Goal: Task Accomplishment & Management: Complete application form

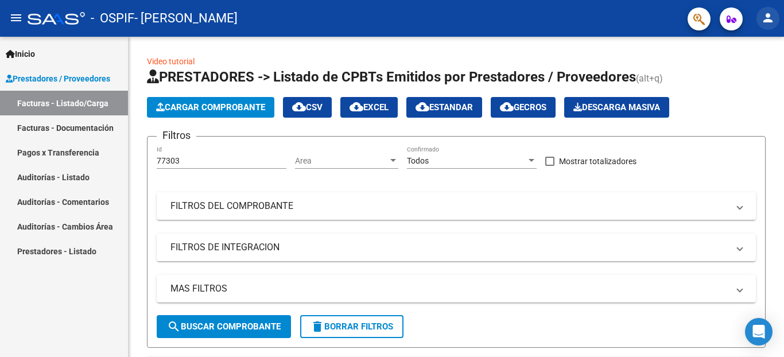
click at [766, 21] on mat-icon "person" at bounding box center [768, 18] width 14 height 14
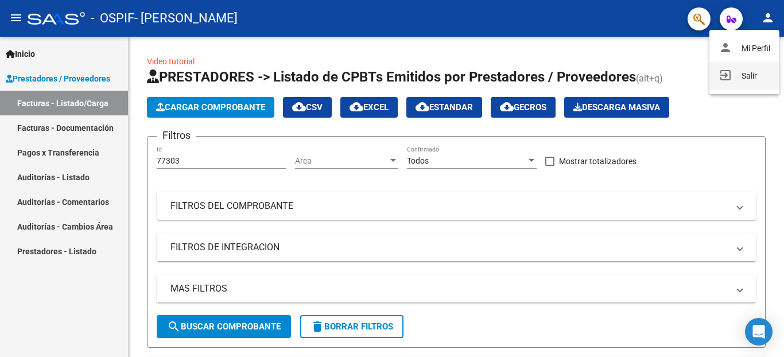
click at [753, 71] on button "exit_to_app Salir" at bounding box center [745, 76] width 70 height 28
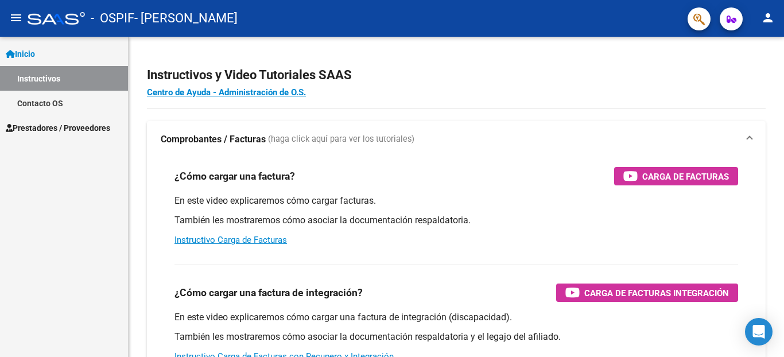
click at [323, 178] on div "¿Cómo cargar una factura? Carga de Facturas" at bounding box center [457, 176] width 564 height 18
click at [57, 126] on span "Prestadores / Proveedores" at bounding box center [58, 128] width 105 height 13
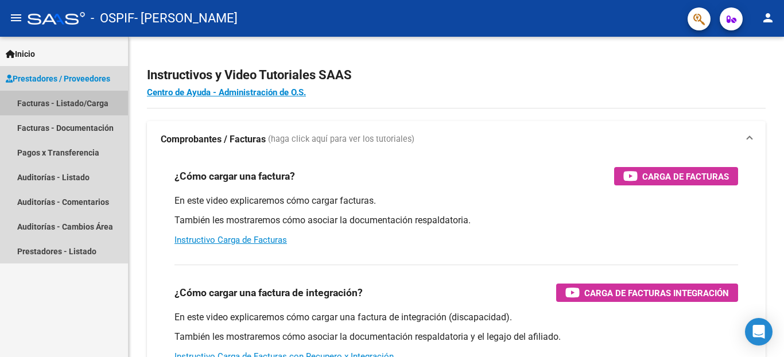
click at [52, 104] on link "Facturas - Listado/Carga" at bounding box center [64, 103] width 128 height 25
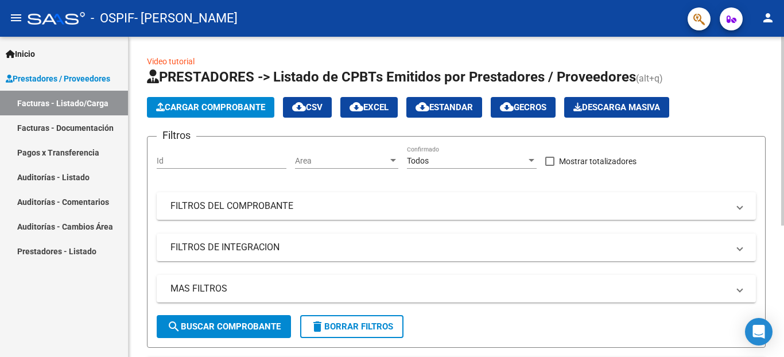
click at [239, 107] on span "Cargar Comprobante" at bounding box center [210, 107] width 109 height 10
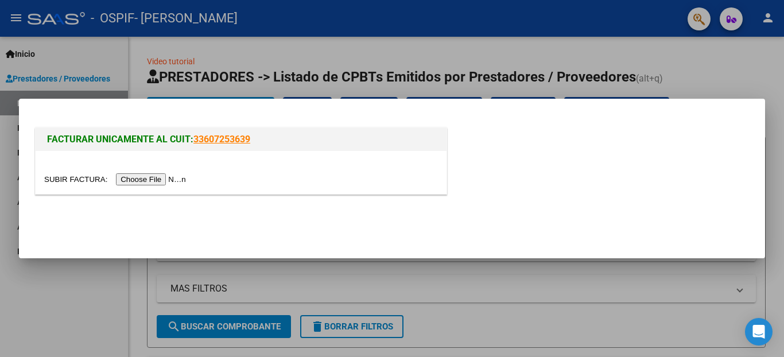
click at [65, 177] on input "file" at bounding box center [116, 179] width 145 height 12
click at [59, 181] on input "file" at bounding box center [116, 179] width 145 height 12
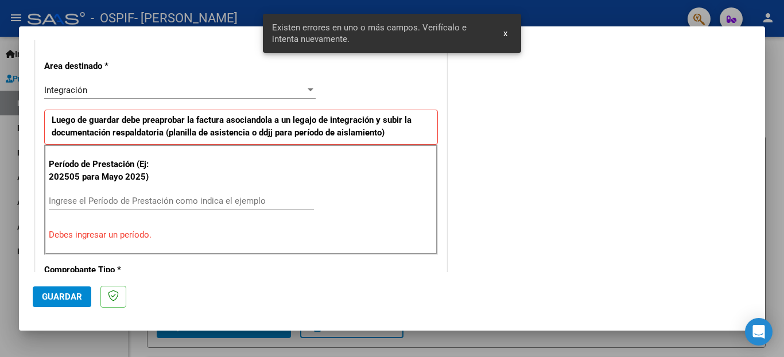
scroll to position [273, 0]
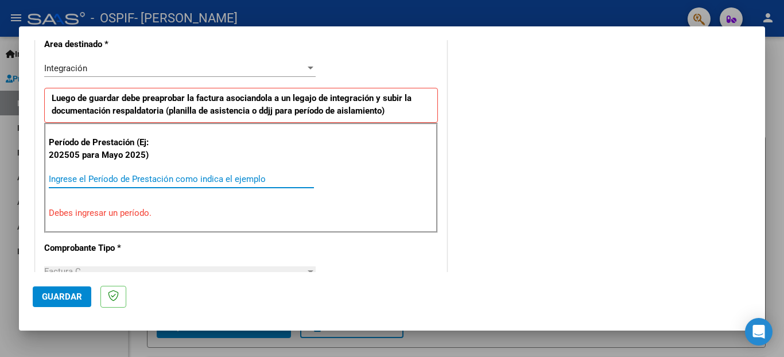
click at [77, 177] on input "Ingrese el Período de Prestación como indica el ejemplo" at bounding box center [181, 179] width 265 height 10
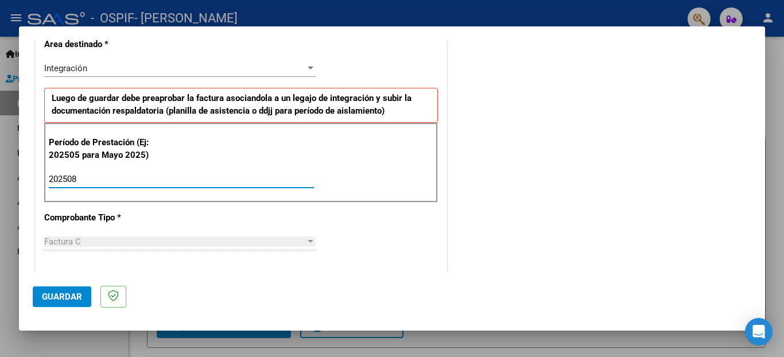
type input "202508"
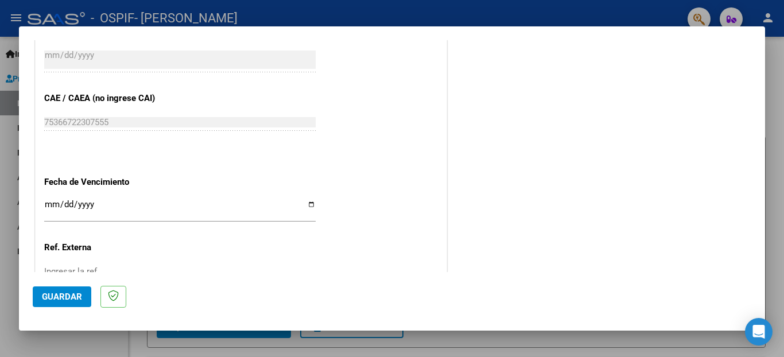
scroll to position [695, 0]
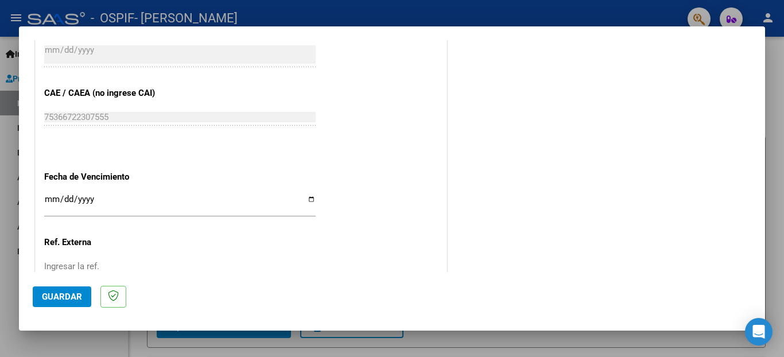
click at [303, 195] on input "Ingresar la fecha" at bounding box center [180, 204] width 272 height 18
type input "[DATE]"
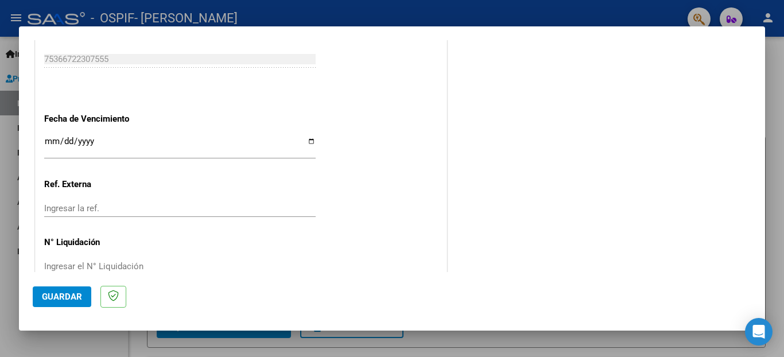
scroll to position [764, 0]
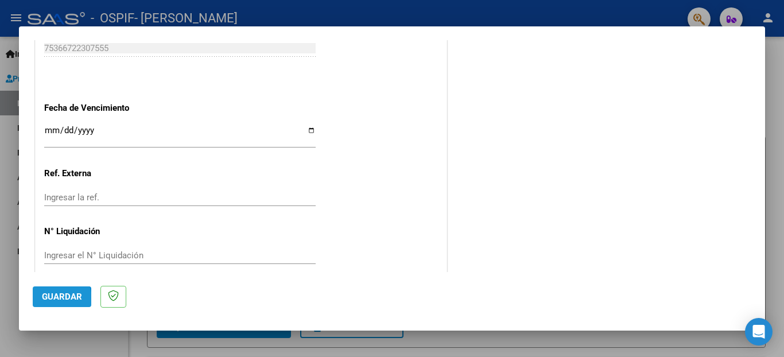
click at [56, 299] on span "Guardar" at bounding box center [62, 297] width 40 height 10
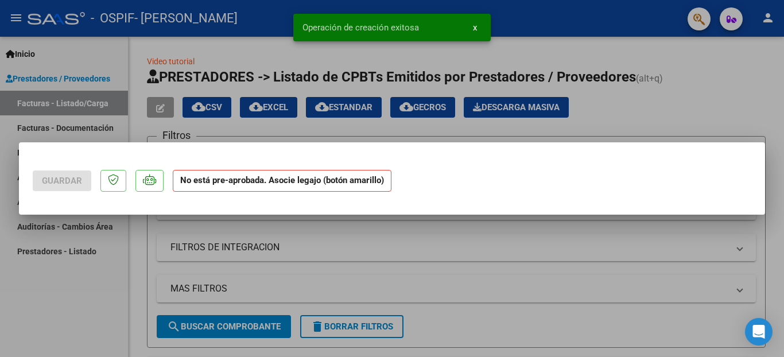
scroll to position [0, 0]
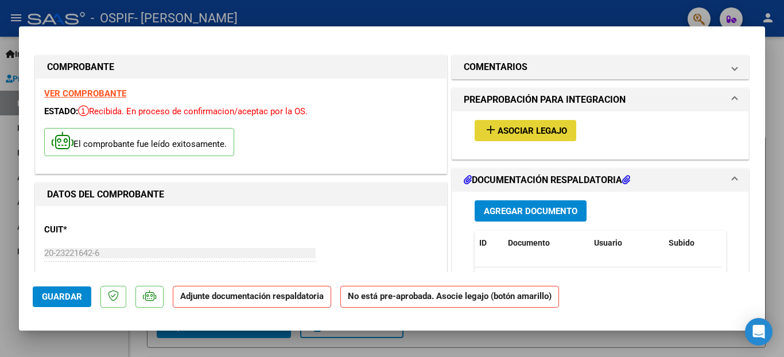
click at [521, 131] on span "Asociar Legajo" at bounding box center [532, 131] width 69 height 10
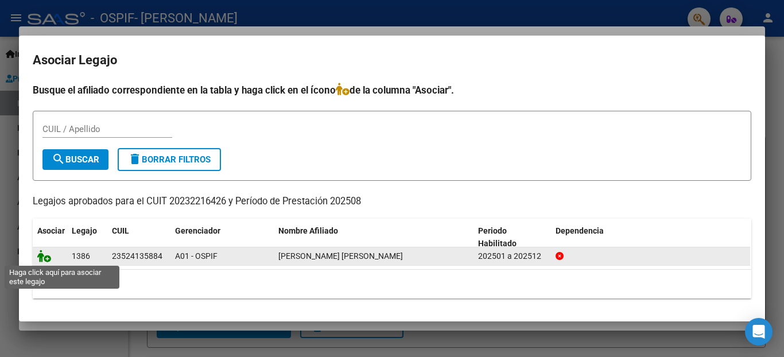
click at [43, 258] on icon at bounding box center [44, 256] width 14 height 13
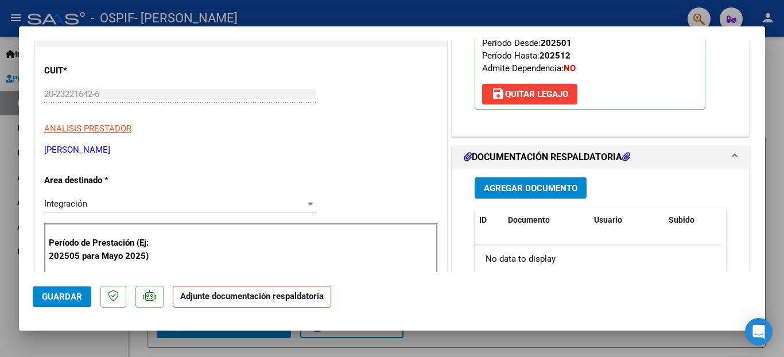
scroll to position [220, 0]
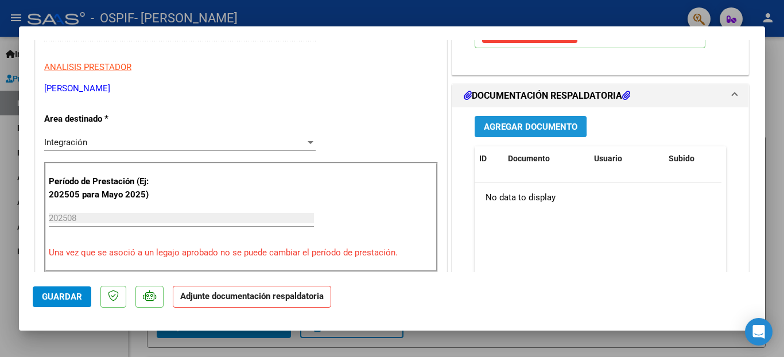
click at [513, 126] on span "Agregar Documento" at bounding box center [531, 127] width 94 height 10
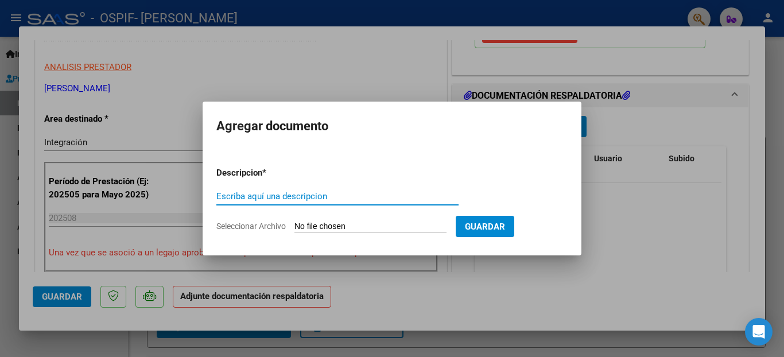
click at [304, 225] on input "Seleccionar Archivo" at bounding box center [371, 227] width 152 height 11
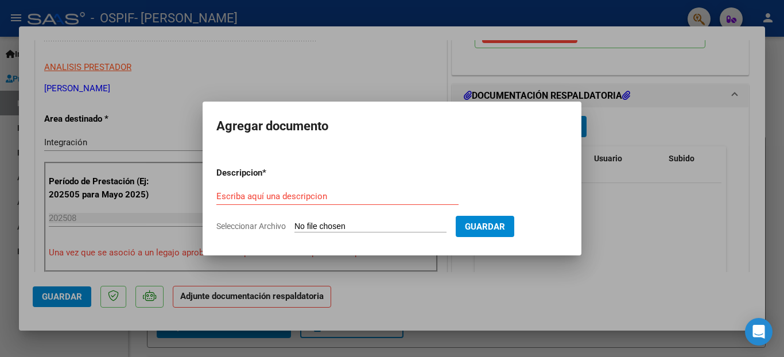
type input "C:\fakepath\zoe agosto.jpg"
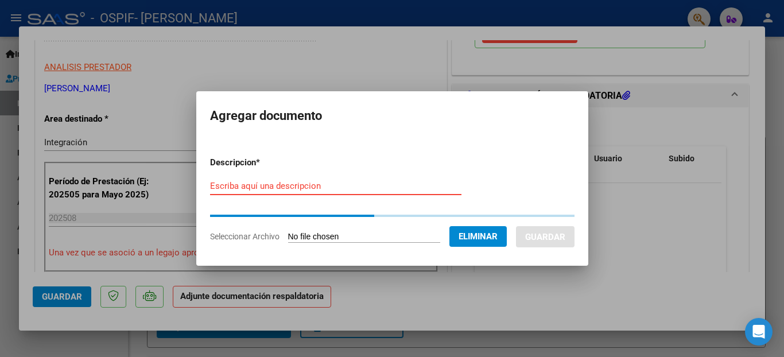
click at [241, 185] on input "Escriba aquí una descripcion" at bounding box center [335, 186] width 251 height 10
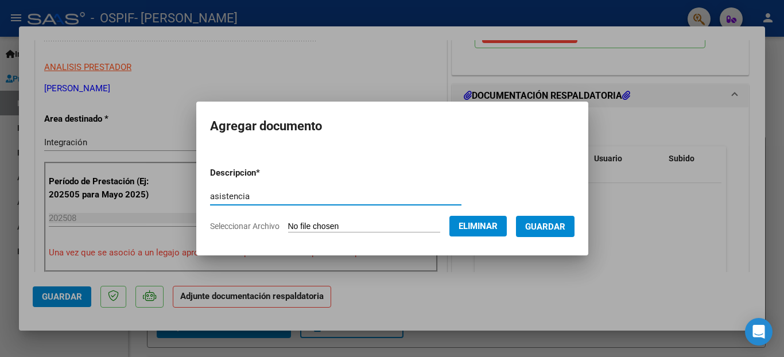
type input "asistencia"
click at [538, 226] on span "Guardar" at bounding box center [545, 227] width 40 height 10
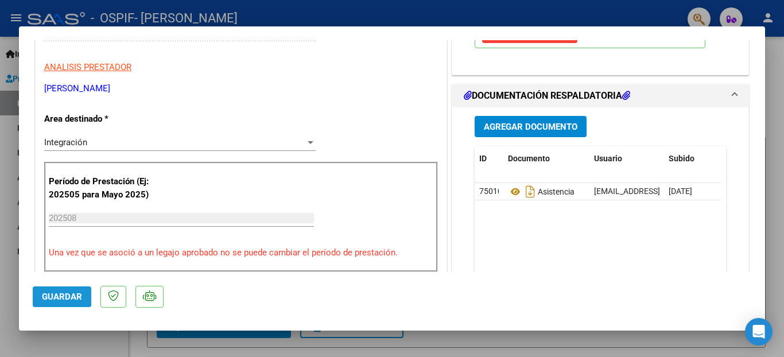
click at [57, 291] on button "Guardar" at bounding box center [62, 297] width 59 height 21
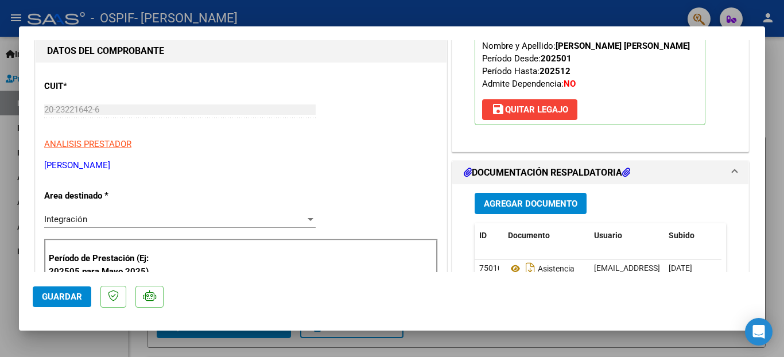
scroll to position [0, 0]
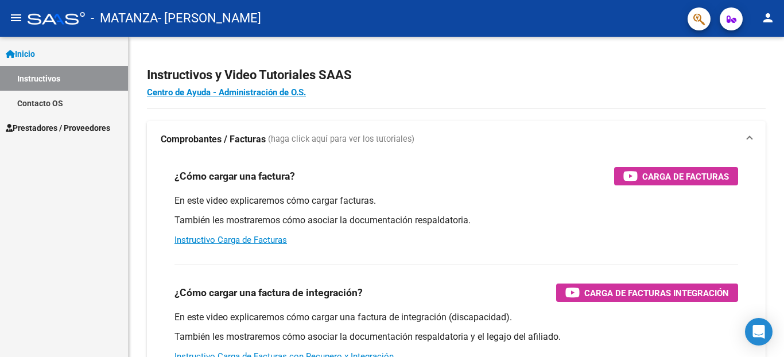
click at [55, 128] on span "Prestadores / Proveedores" at bounding box center [58, 128] width 105 height 13
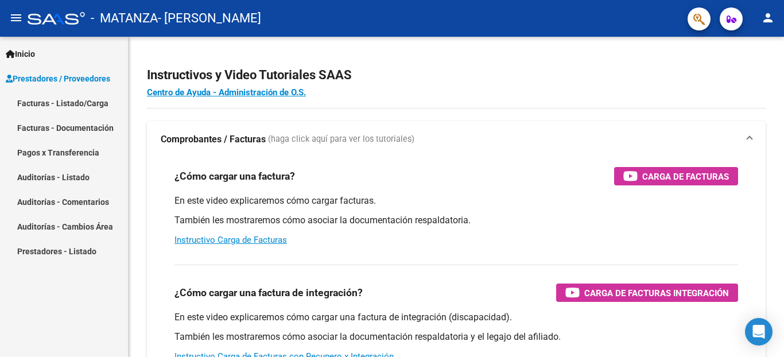
click at [61, 100] on link "Facturas - Listado/Carga" at bounding box center [64, 103] width 128 height 25
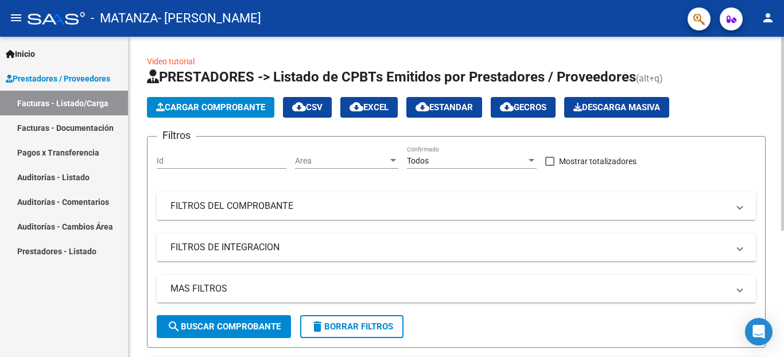
click at [206, 107] on span "Cargar Comprobante" at bounding box center [210, 107] width 109 height 10
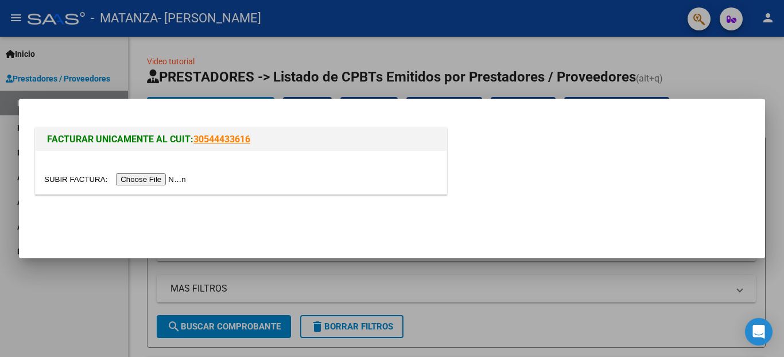
click at [59, 176] on input "file" at bounding box center [116, 179] width 145 height 12
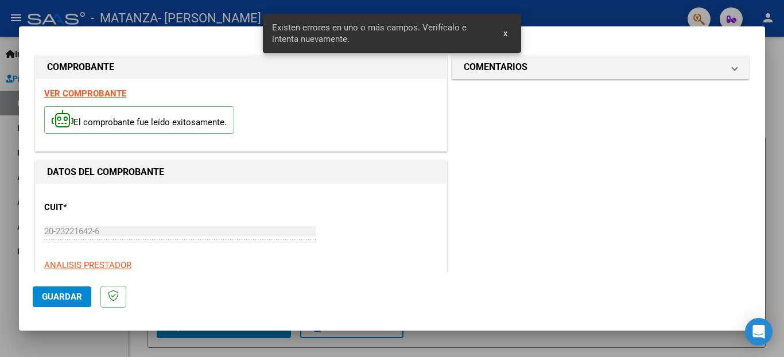
scroll to position [273, 0]
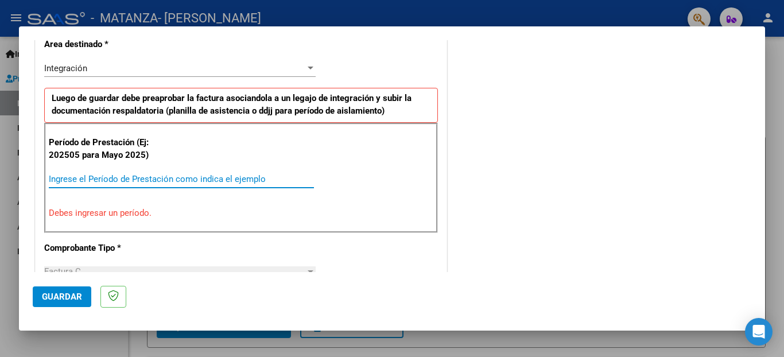
click at [67, 180] on input "Ingrese el Período de Prestación como indica el ejemplo" at bounding box center [181, 179] width 265 height 10
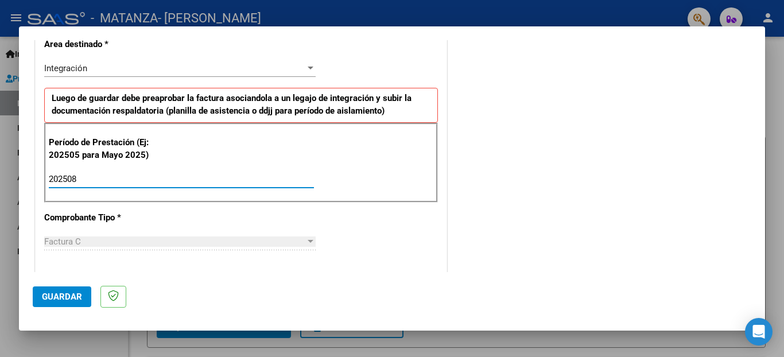
type input "202508"
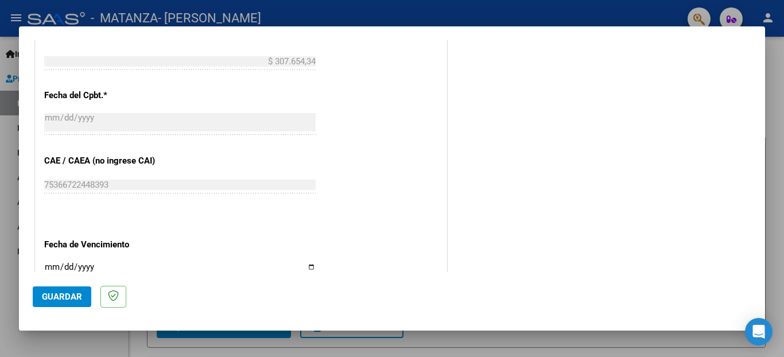
scroll to position [706, 0]
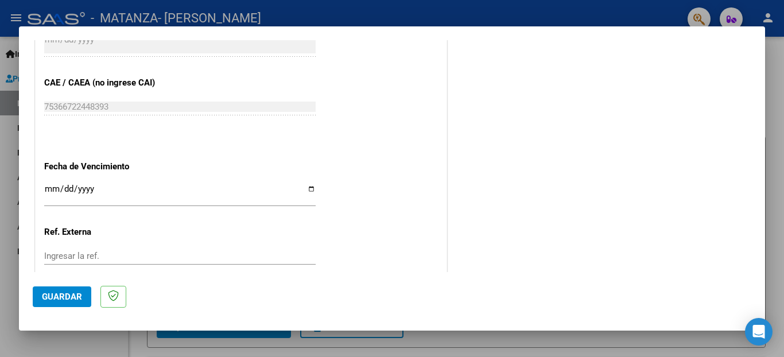
click at [303, 184] on input "Ingresar la fecha" at bounding box center [180, 193] width 272 height 18
type input "[DATE]"
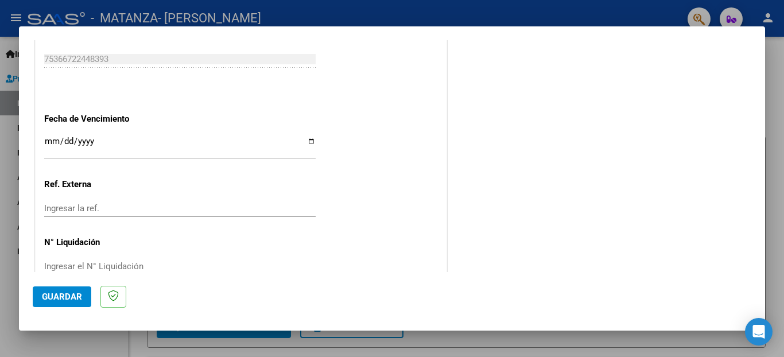
scroll to position [764, 0]
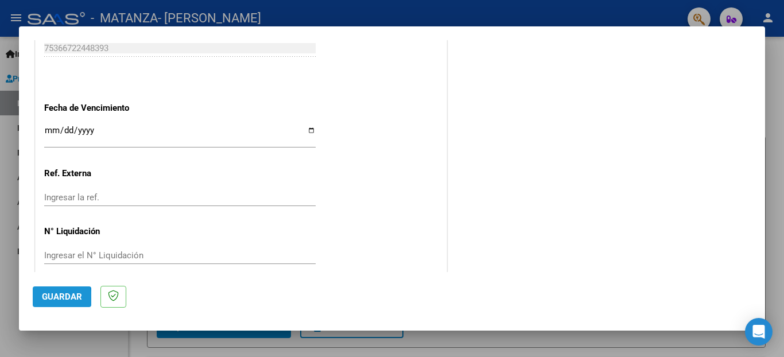
click at [56, 299] on span "Guardar" at bounding box center [62, 297] width 40 height 10
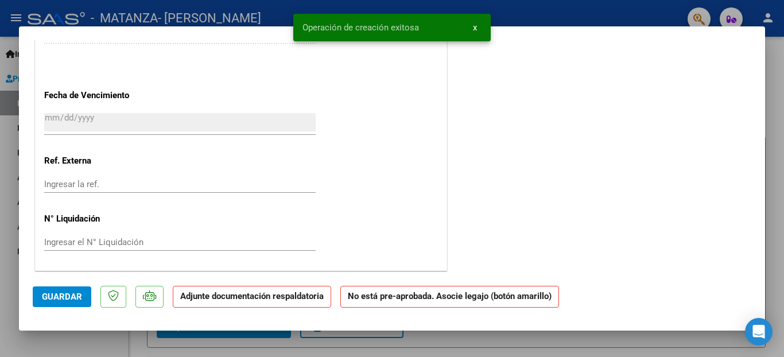
scroll to position [0, 0]
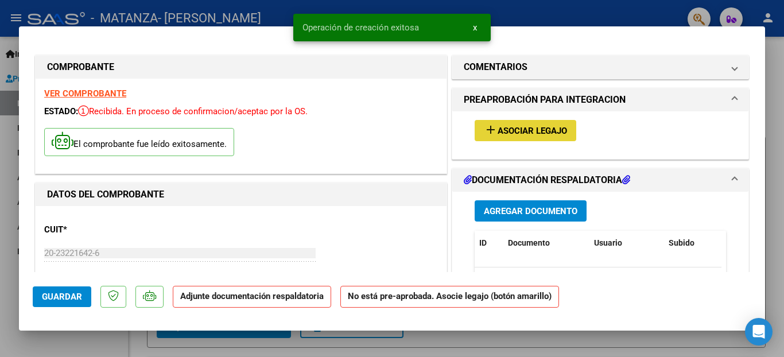
click at [524, 127] on span "Asociar Legajo" at bounding box center [532, 131] width 69 height 10
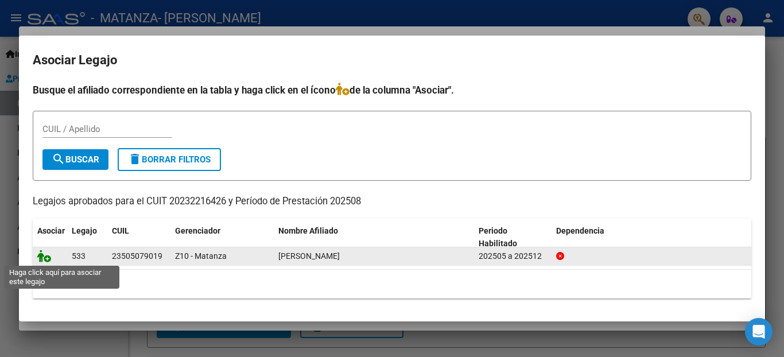
click at [42, 256] on icon at bounding box center [44, 256] width 14 height 13
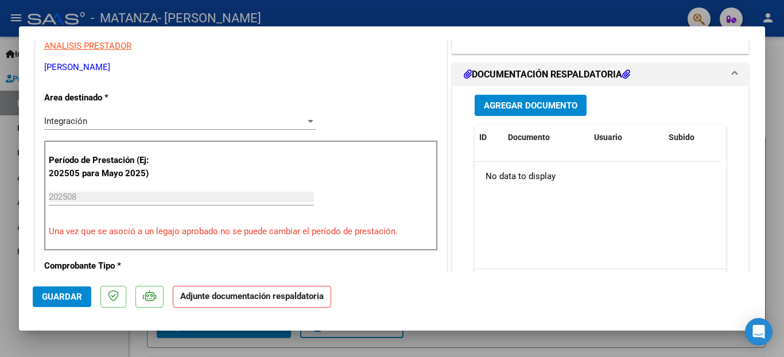
scroll to position [265, 0]
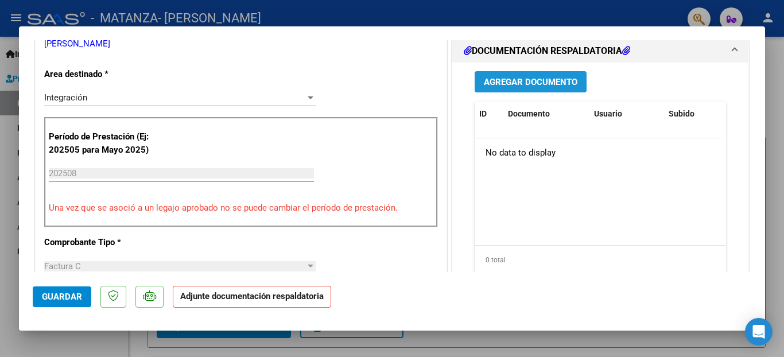
click at [518, 80] on span "Agregar Documento" at bounding box center [531, 82] width 94 height 10
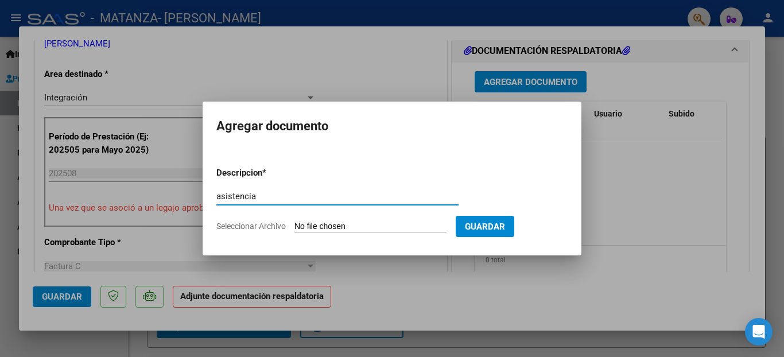
type input "asistencia"
click at [305, 223] on input "Seleccionar Archivo" at bounding box center [371, 227] width 152 height 11
click at [319, 224] on input "Seleccionar Archivo" at bounding box center [371, 227] width 152 height 11
type input "C:\fakepath\[PERSON_NAME].jpg"
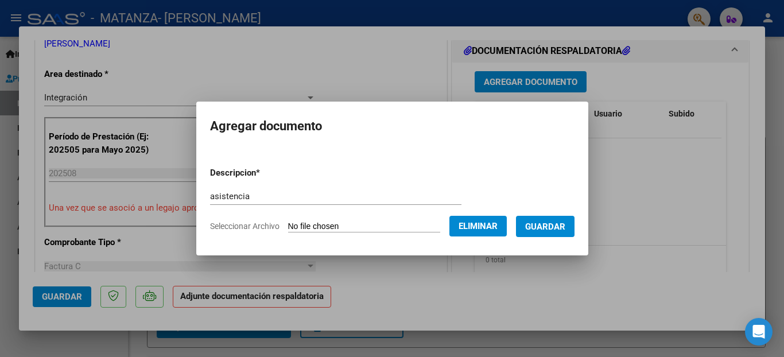
click at [549, 227] on span "Guardar" at bounding box center [545, 227] width 40 height 10
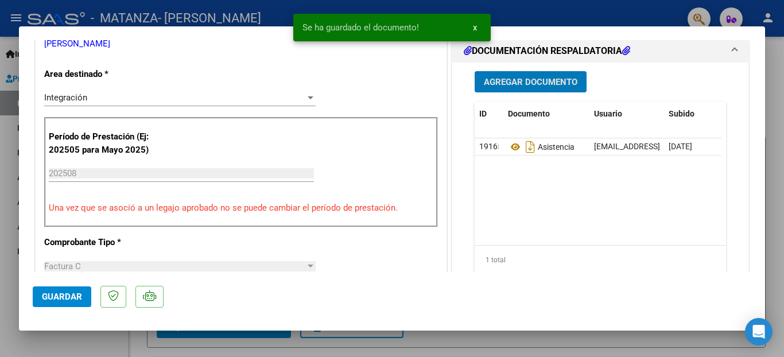
click at [53, 297] on span "Guardar" at bounding box center [62, 297] width 40 height 10
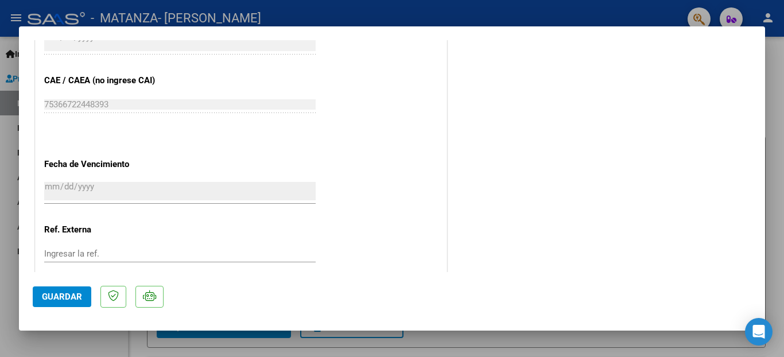
scroll to position [781, 0]
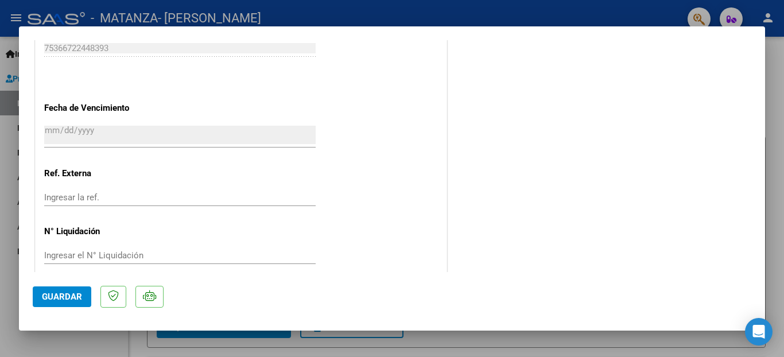
drag, startPoint x: 760, startPoint y: 128, endPoint x: 753, endPoint y: 53, distance: 74.9
click at [753, 53] on div "COMPROBANTE VER COMPROBANTE ESTADO: Recibida. En proceso de confirmacion/acepta…" at bounding box center [392, 178] width 784 height 357
